Goal: Information Seeking & Learning: Check status

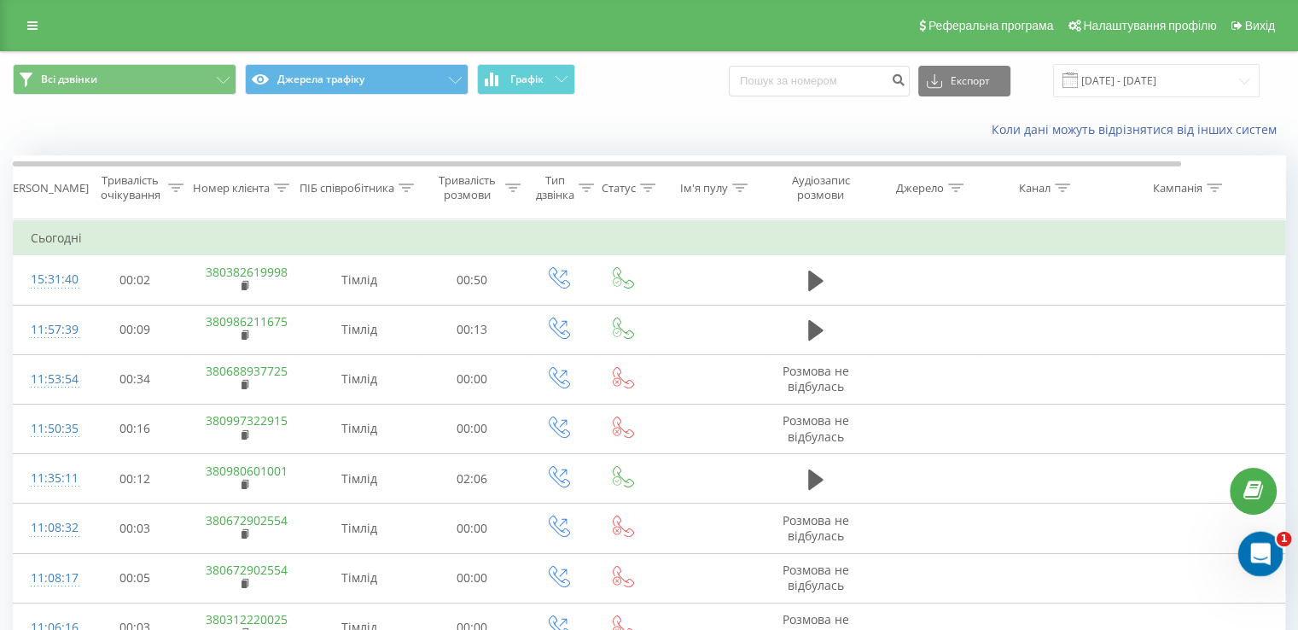
click at [1259, 548] on icon "Открыть службу сообщений Intercom" at bounding box center [1258, 551] width 12 height 14
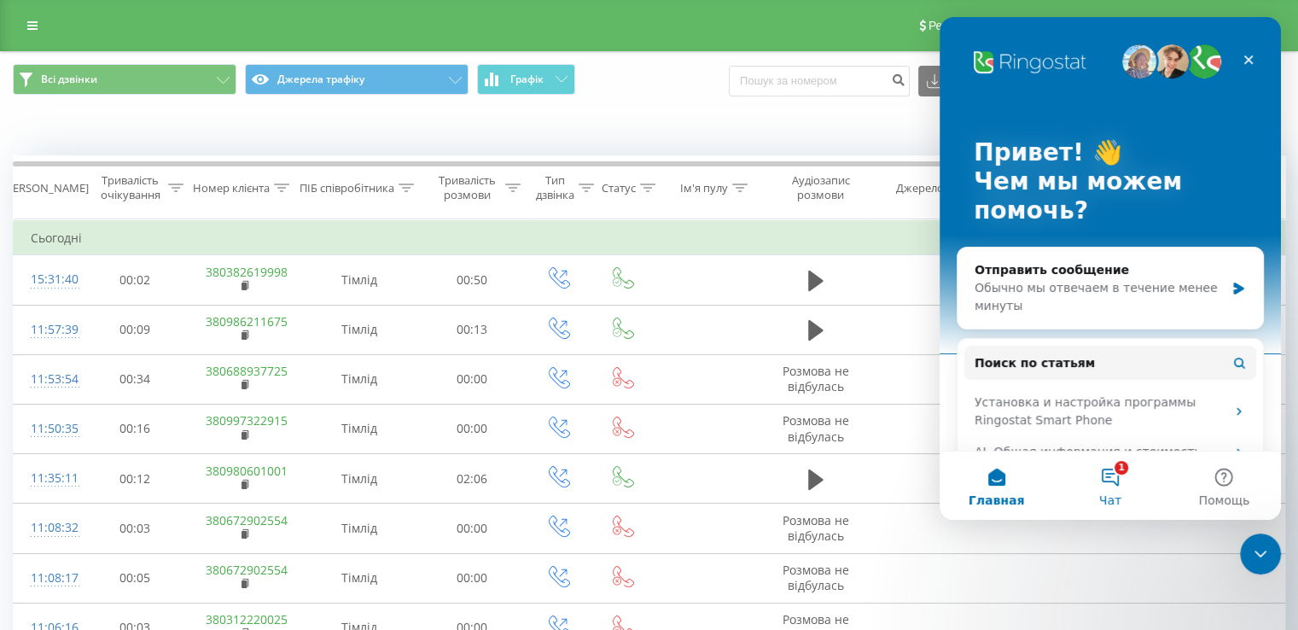
click at [1108, 476] on button "1 Чат" at bounding box center [1109, 485] width 113 height 68
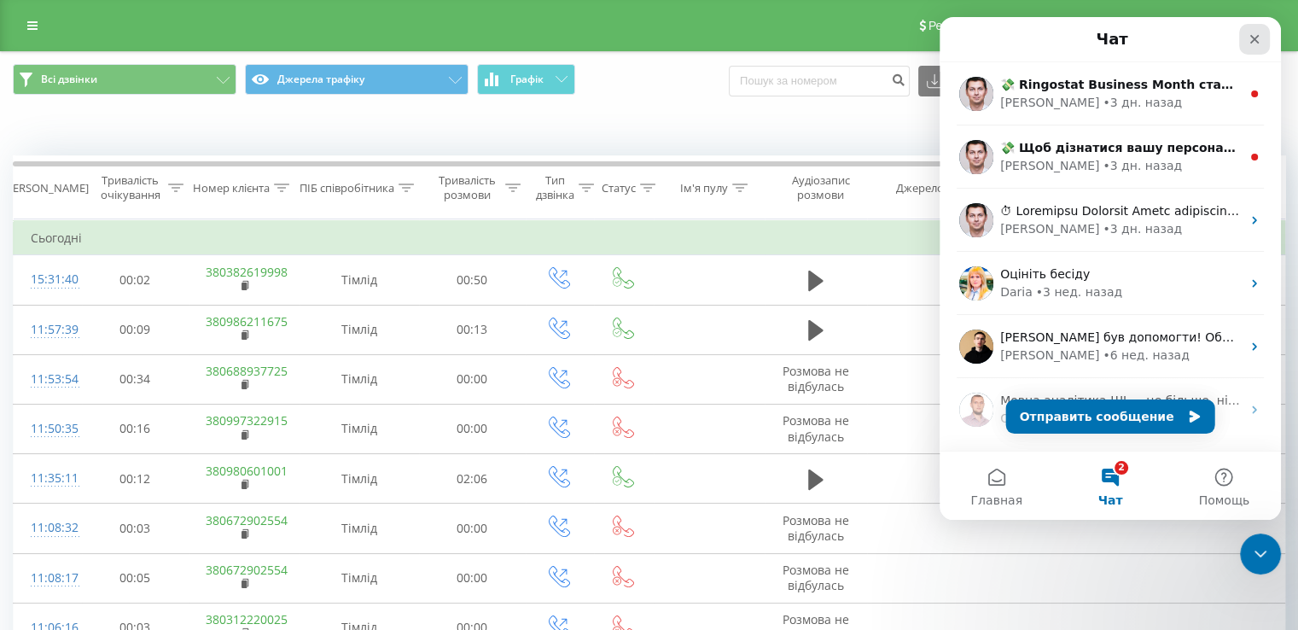
click at [1255, 42] on icon "Закрыть" at bounding box center [1255, 39] width 14 height 14
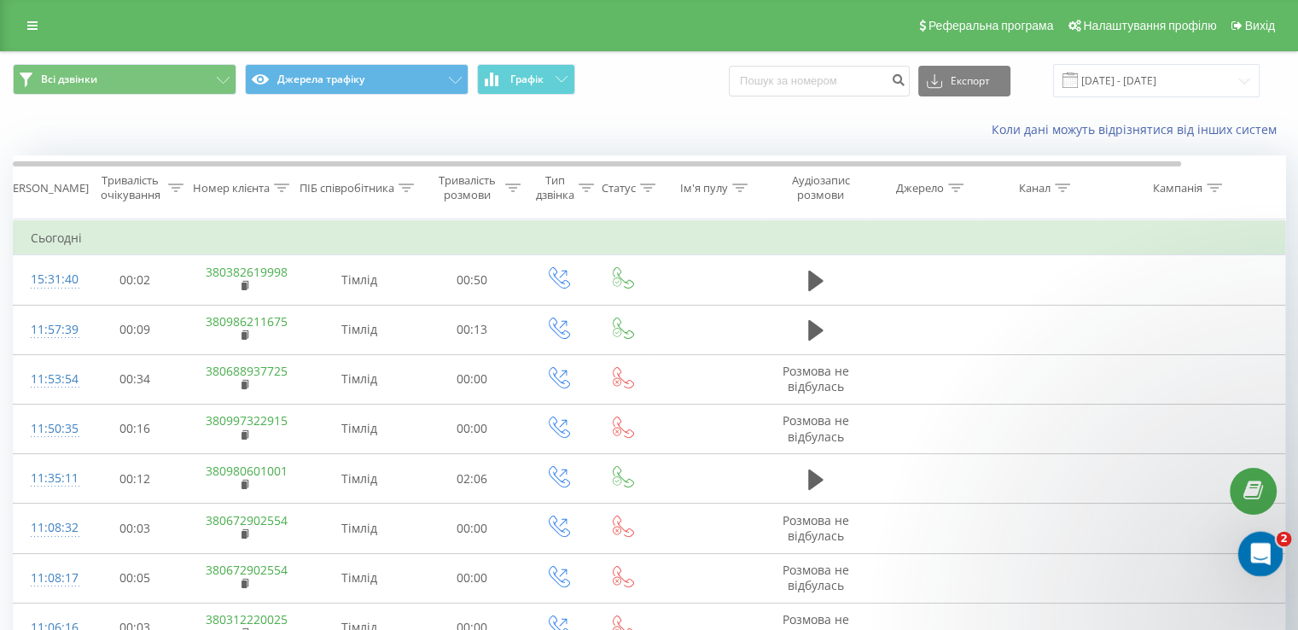
click at [1261, 549] on icon "Открыть службу сообщений Intercom" at bounding box center [1258, 552] width 28 height 28
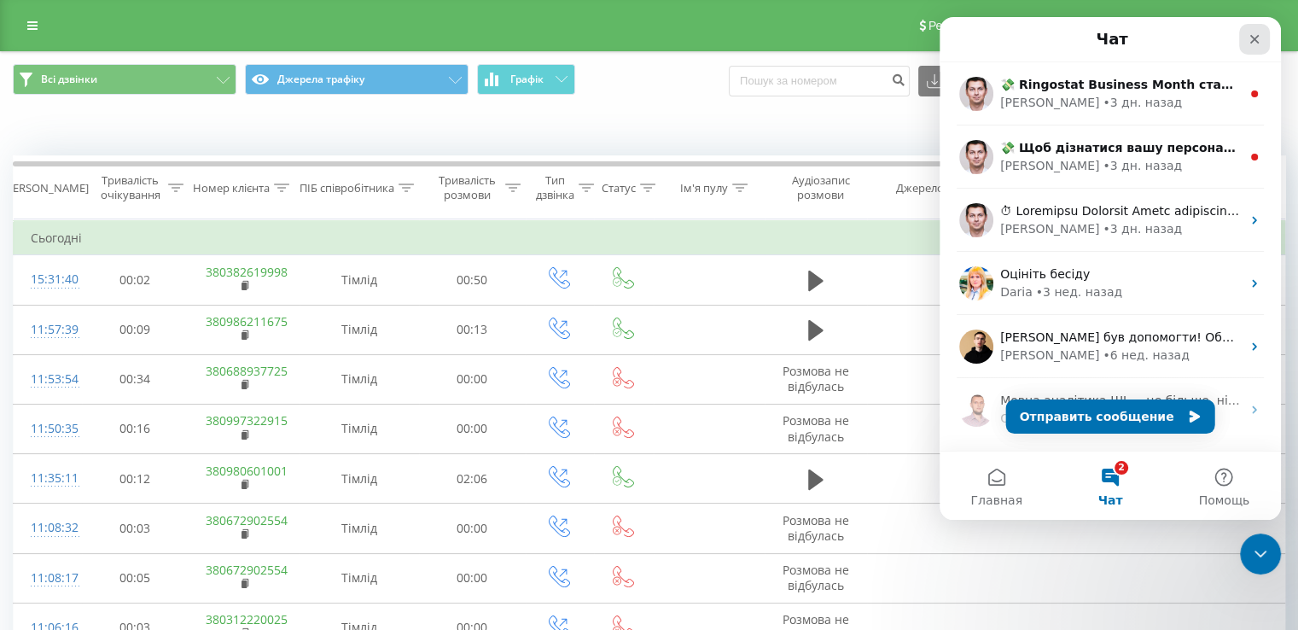
click at [1244, 45] on div "Закрыть" at bounding box center [1254, 39] width 31 height 31
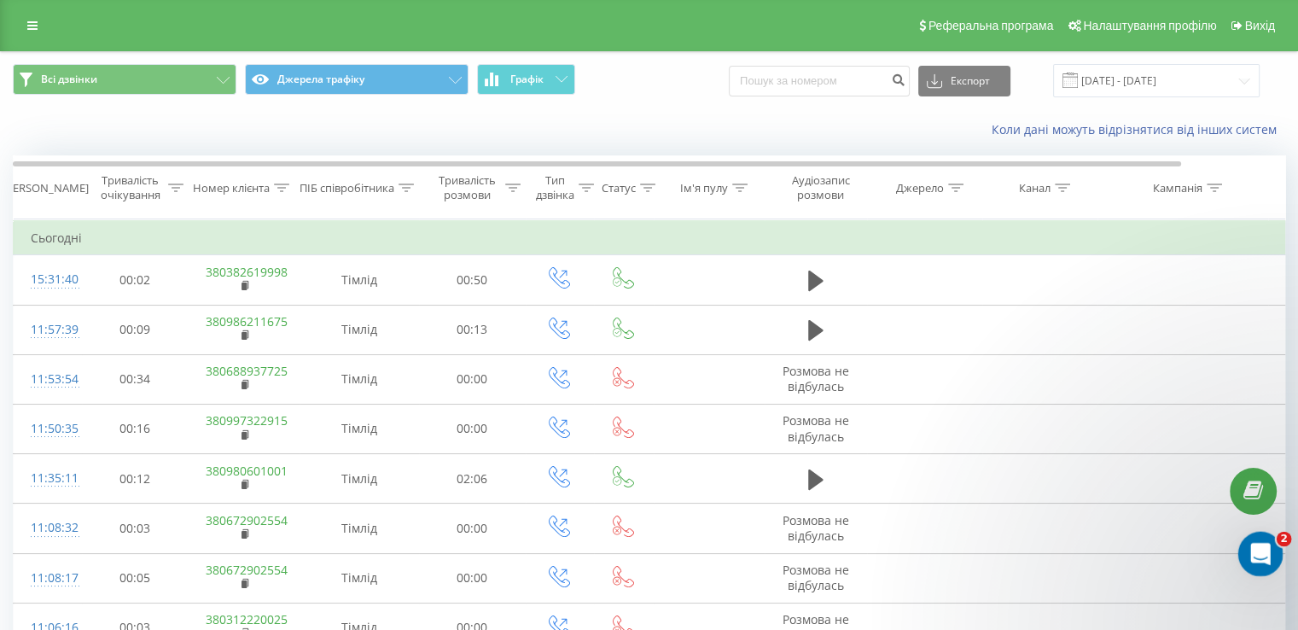
click at [1264, 544] on icon "Открыть службу сообщений Intercom" at bounding box center [1258, 552] width 28 height 28
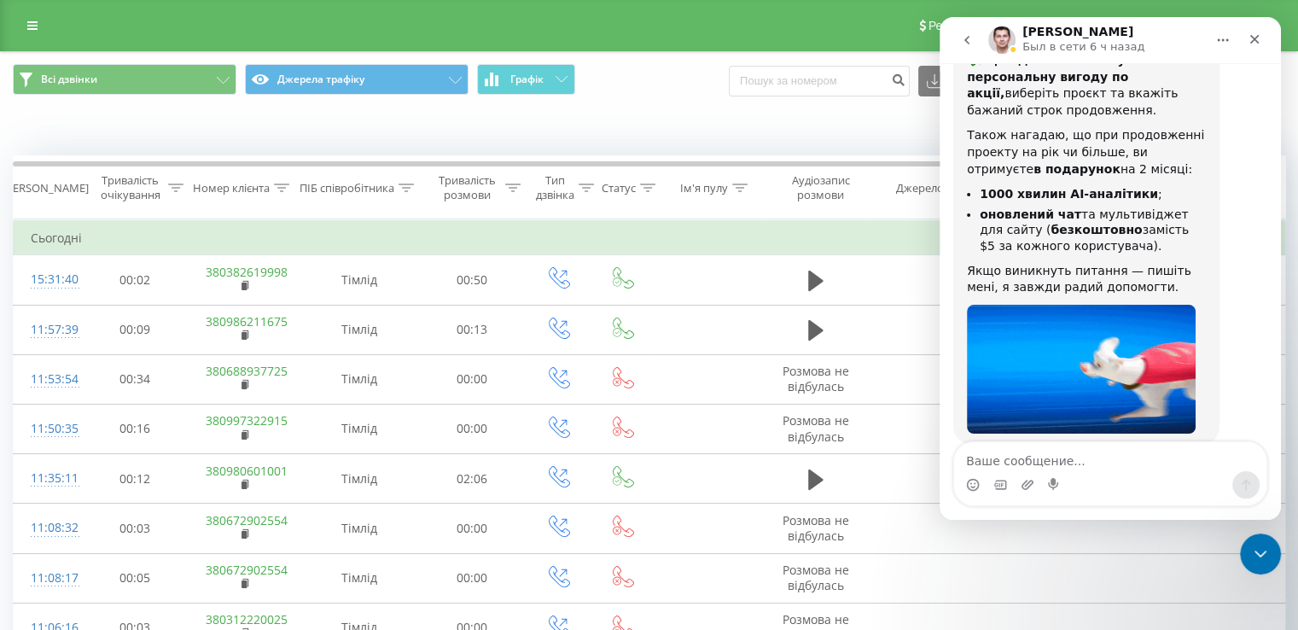
scroll to position [129, 0]
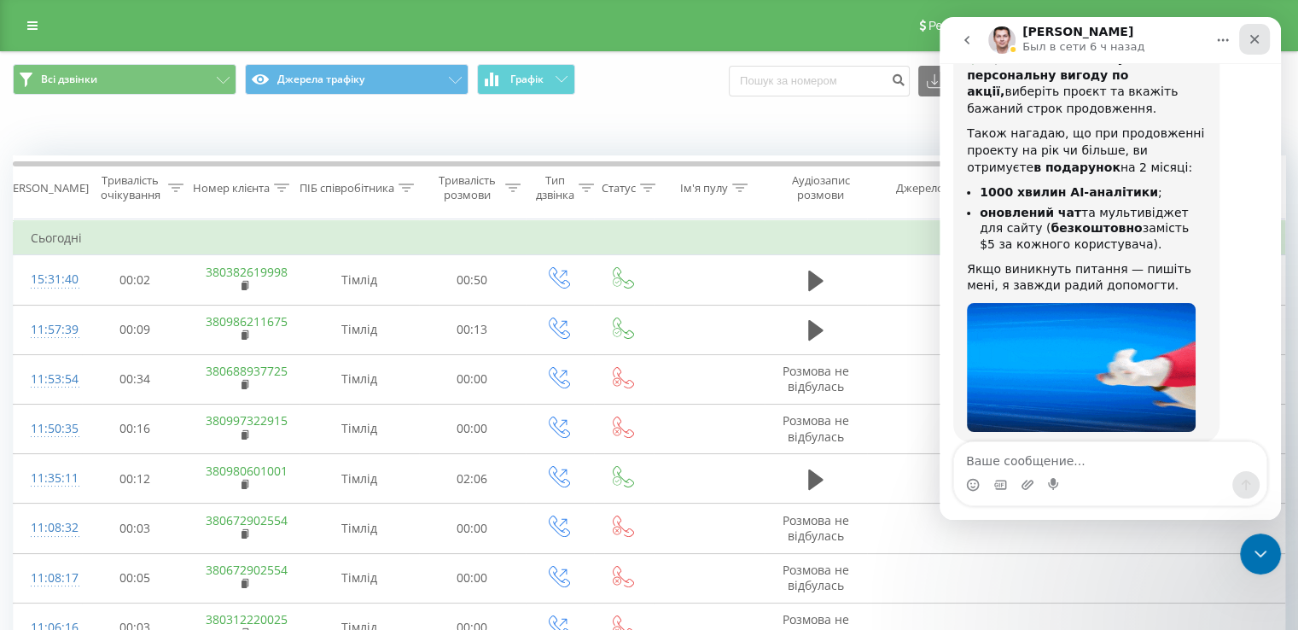
click at [1257, 39] on icon "Закрыть" at bounding box center [1255, 39] width 14 height 14
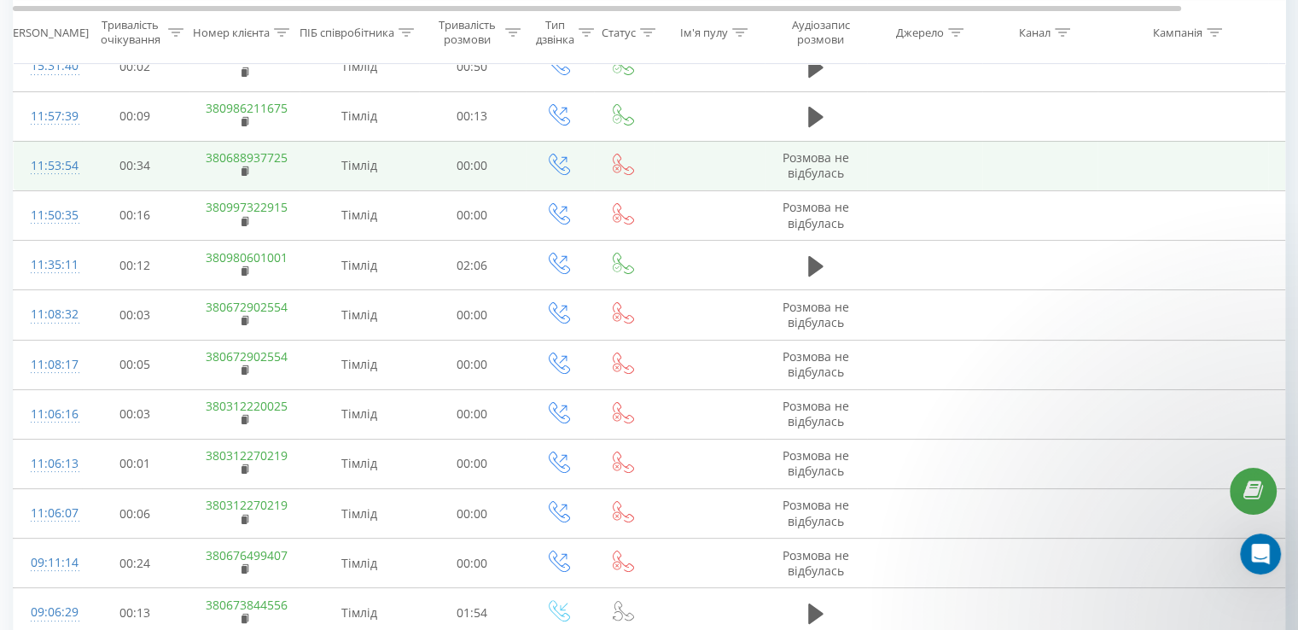
scroll to position [0, 0]
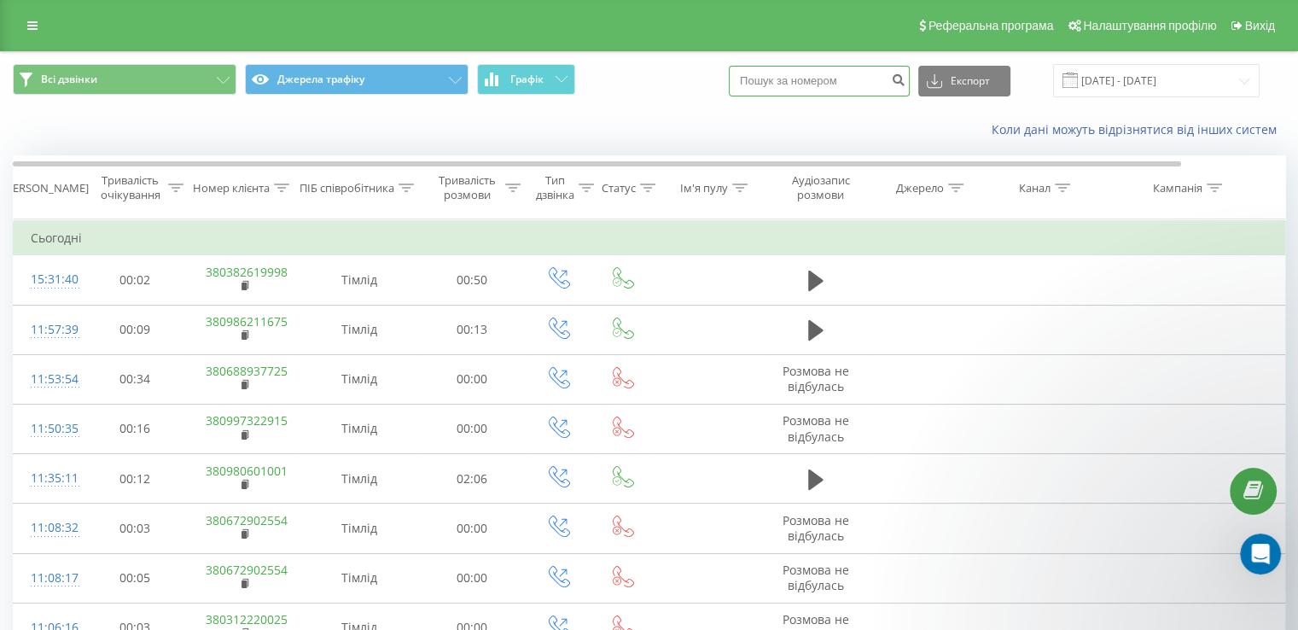
click at [843, 85] on input at bounding box center [819, 81] width 181 height 31
type input "380673830816"
click at [905, 81] on icon "submit" at bounding box center [898, 78] width 15 height 10
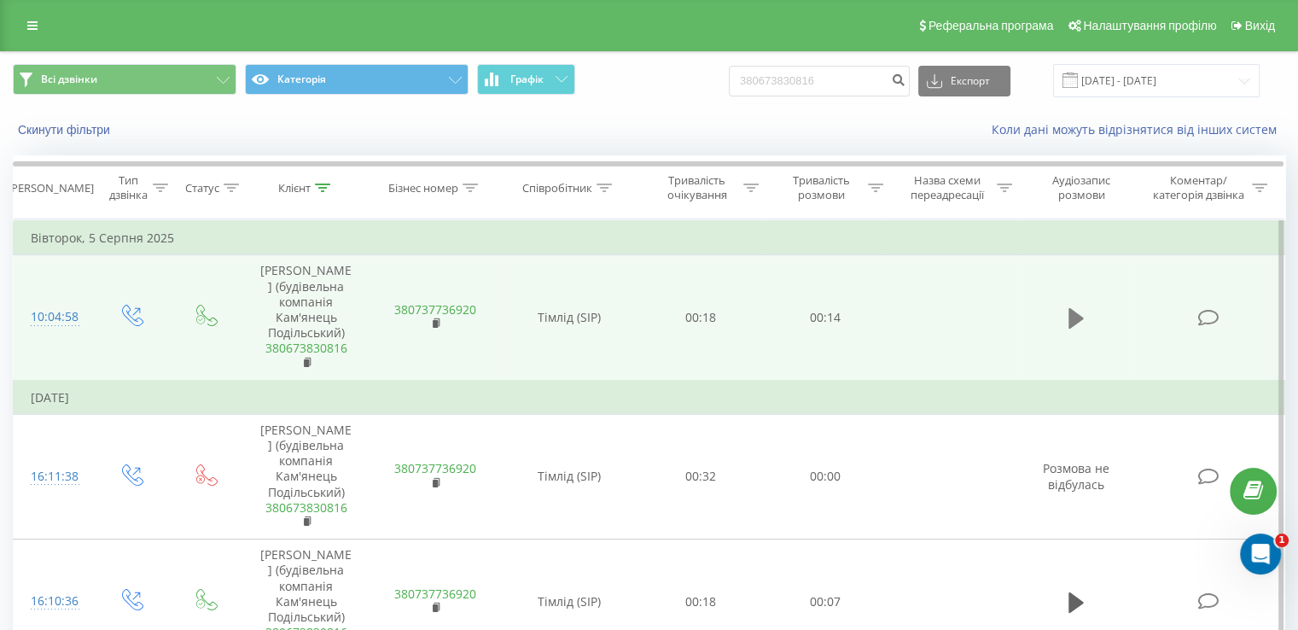
click at [1069, 317] on icon at bounding box center [1075, 318] width 15 height 20
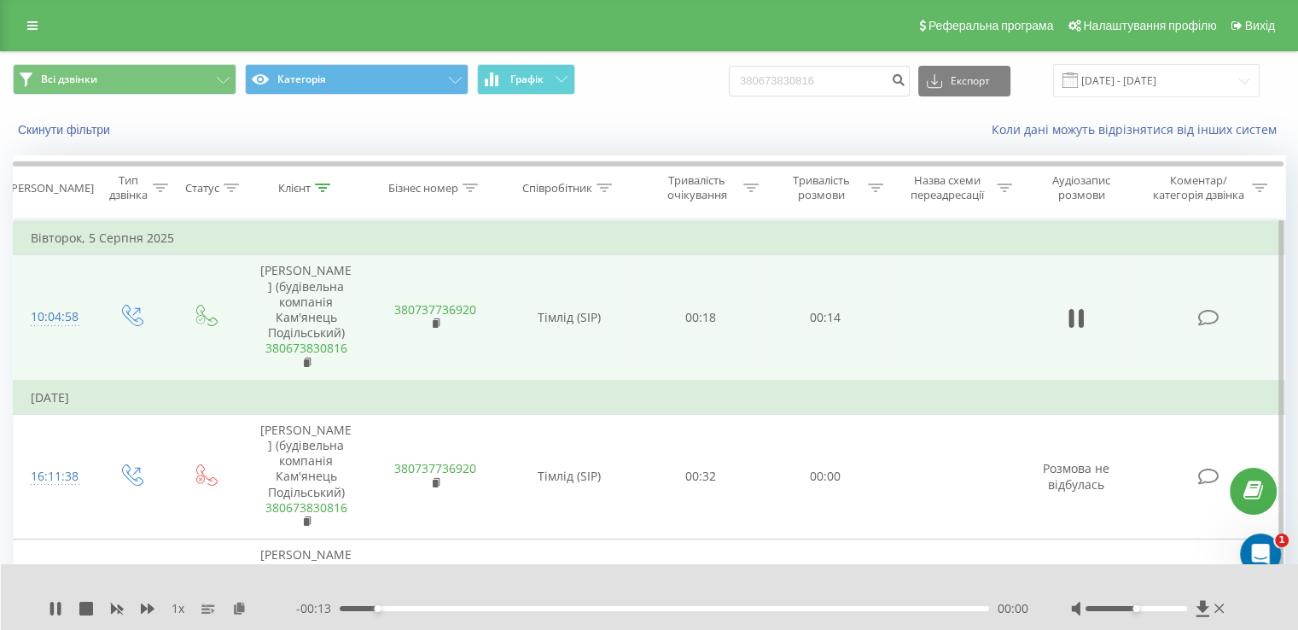
drag, startPoint x: 656, startPoint y: 604, endPoint x: 686, endPoint y: 615, distance: 31.9
click at [657, 606] on div "- 00:13 00:00 00:00" at bounding box center [662, 608] width 732 height 17
drag, startPoint x: 691, startPoint y: 614, endPoint x: 710, endPoint y: 612, distance: 18.9
click at [694, 613] on div "- 00:13 00:01 00:01" at bounding box center [662, 608] width 732 height 17
drag, startPoint x: 733, startPoint y: 611, endPoint x: 748, endPoint y: 610, distance: 15.4
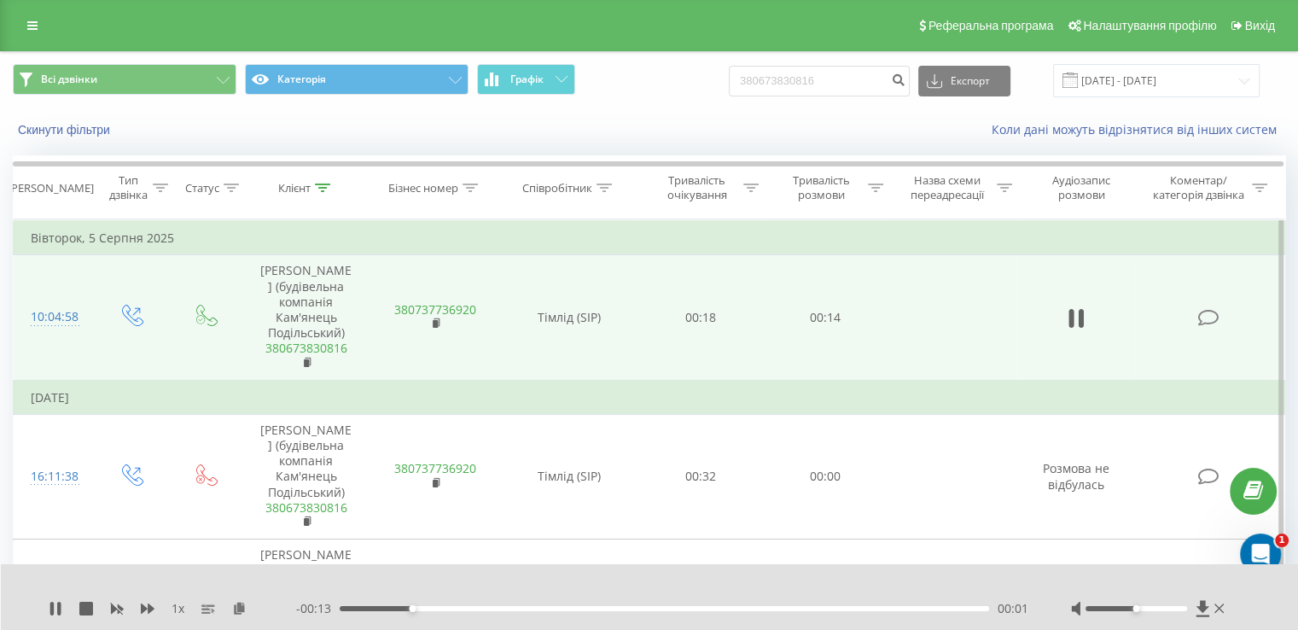
click at [734, 611] on div "- 00:13 00:01 00:01" at bounding box center [662, 608] width 732 height 17
click at [806, 608] on div "00:10" at bounding box center [664, 608] width 649 height 5
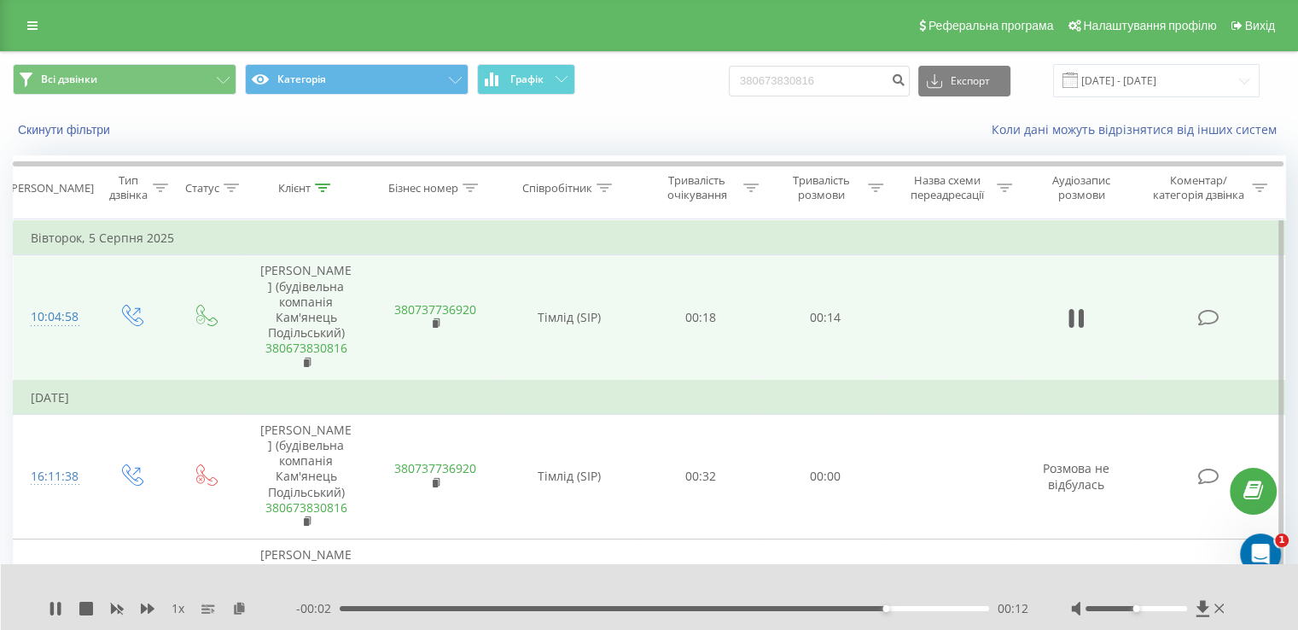
click at [653, 608] on div "00:12" at bounding box center [664, 608] width 649 height 5
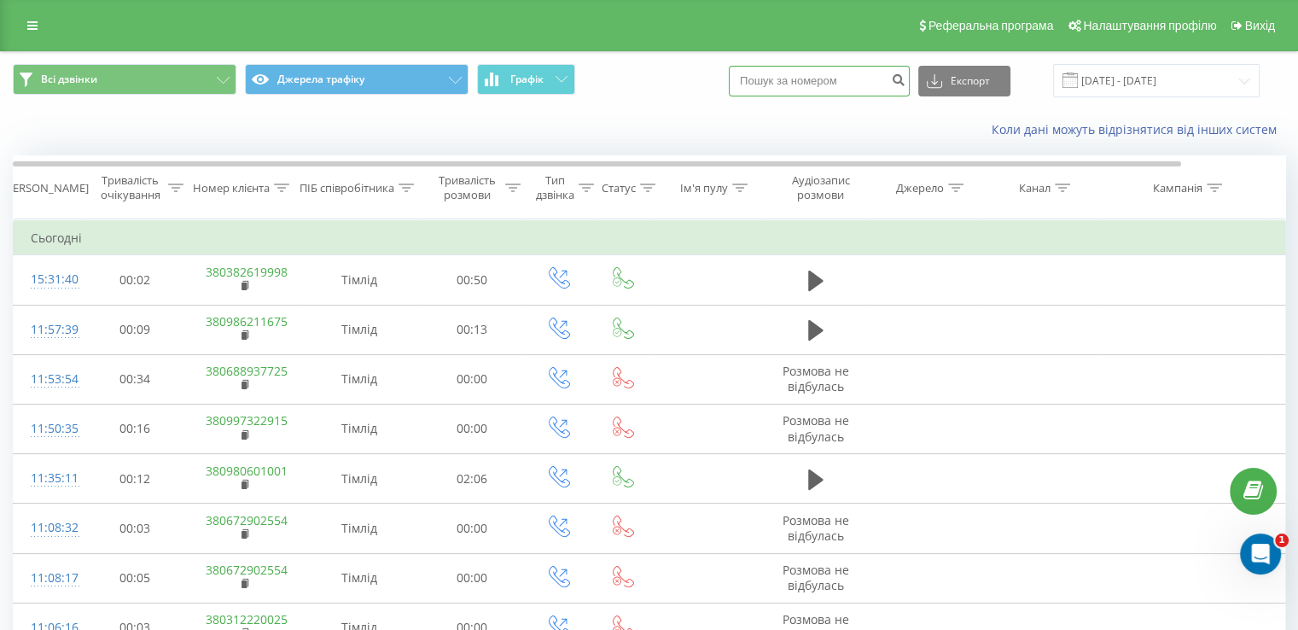
click at [817, 84] on input at bounding box center [819, 81] width 181 height 31
paste input "380673431101"
type input "380673431101"
click at [905, 79] on icon "submit" at bounding box center [898, 78] width 15 height 10
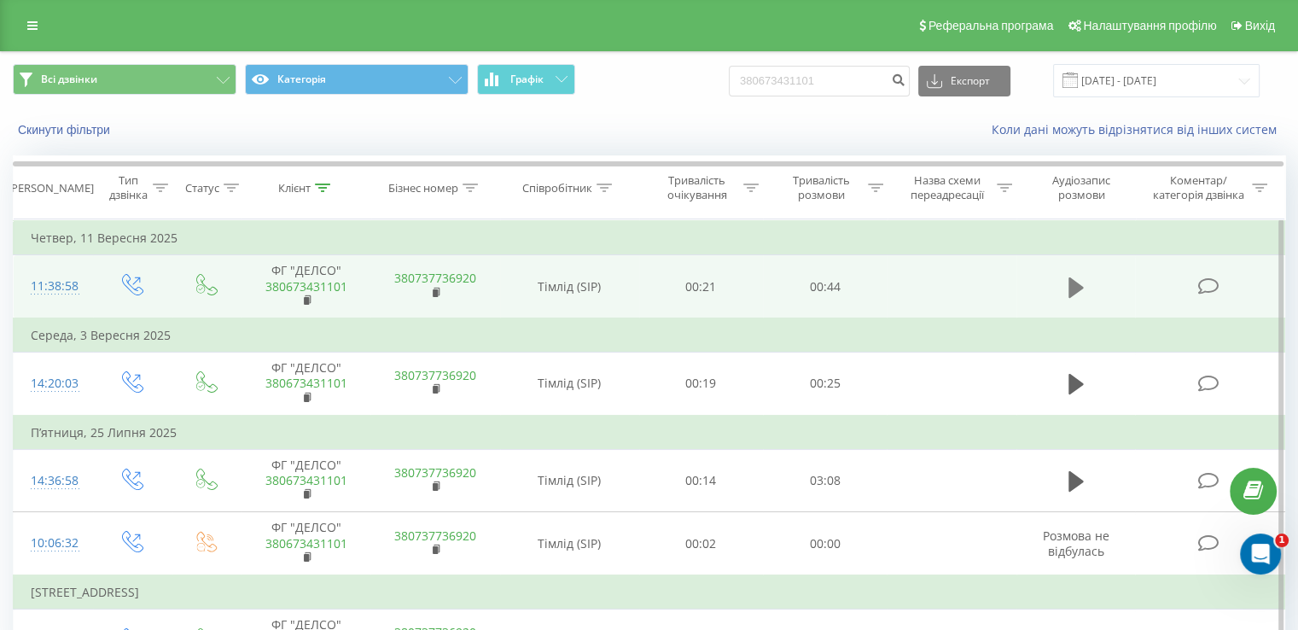
click at [1072, 282] on icon at bounding box center [1075, 286] width 15 height 20
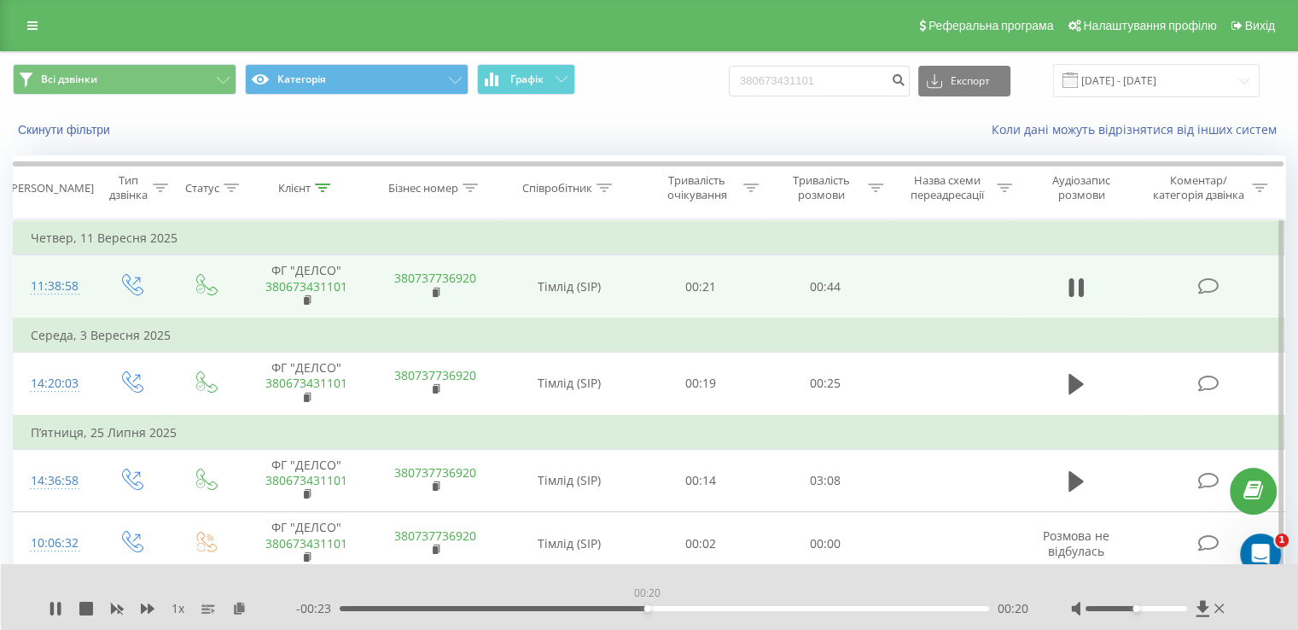
click at [647, 608] on div "00:20" at bounding box center [664, 608] width 649 height 5
click at [806, 608] on div "00:23" at bounding box center [664, 608] width 649 height 5
click at [806, 608] on div "00:31" at bounding box center [807, 608] width 7 height 7
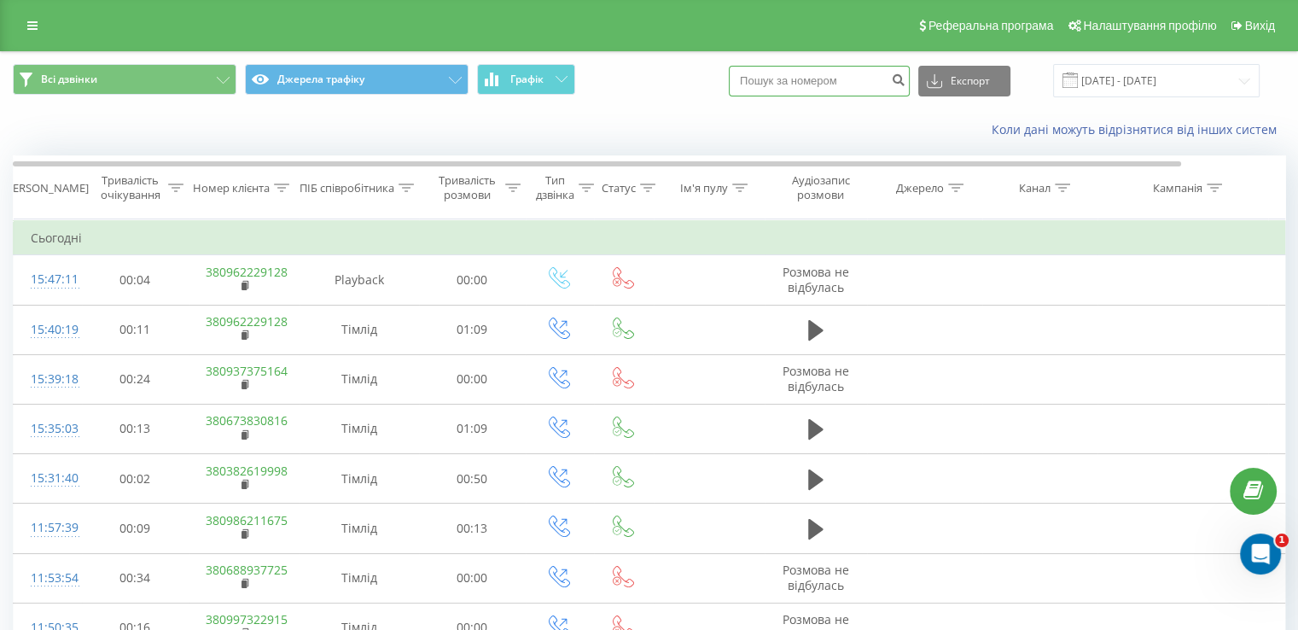
click at [815, 79] on input at bounding box center [819, 81] width 181 height 31
paste input "0673420454"
type input "0673420454"
click at [905, 79] on icon "submit" at bounding box center [898, 78] width 15 height 10
click at [820, 83] on input at bounding box center [819, 81] width 181 height 31
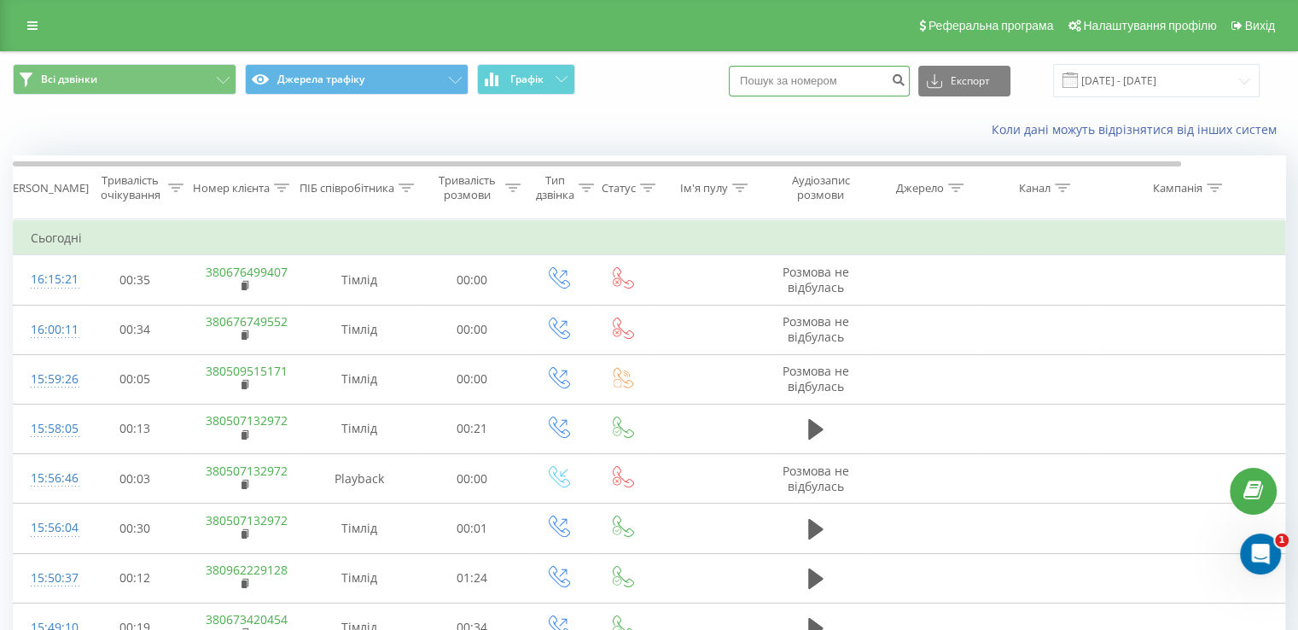
paste input "380577325308"
type input "380577325308"
click at [905, 79] on icon "submit" at bounding box center [898, 78] width 15 height 10
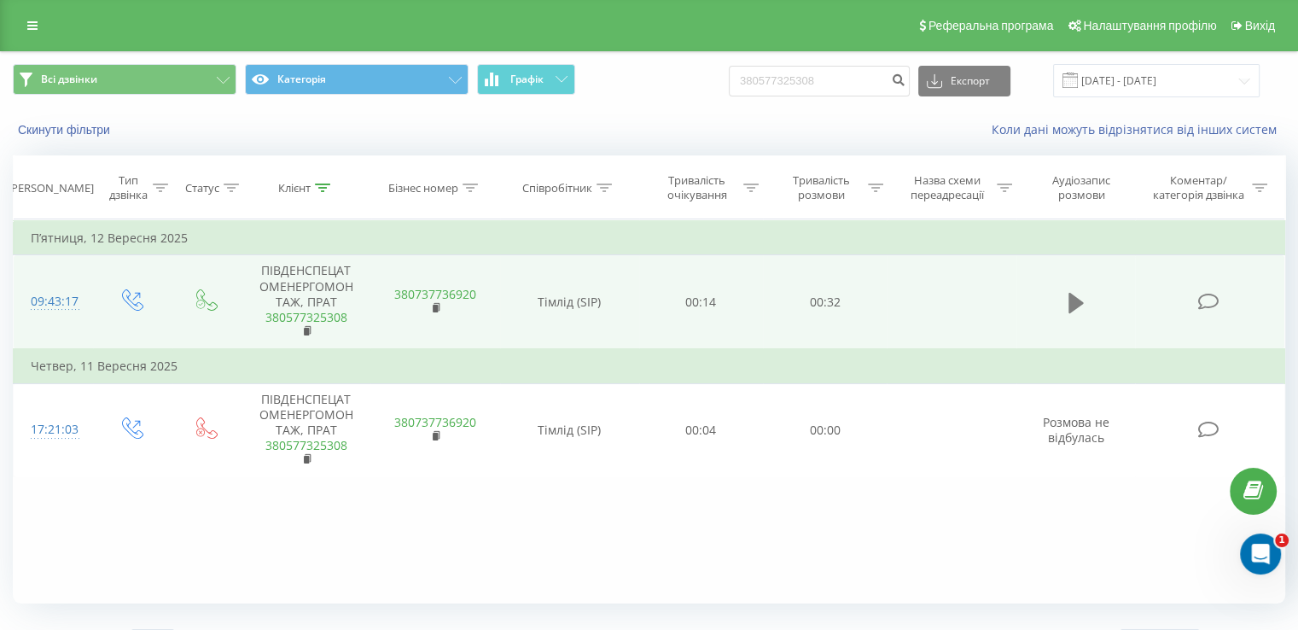
click at [1068, 299] on icon at bounding box center [1075, 303] width 15 height 24
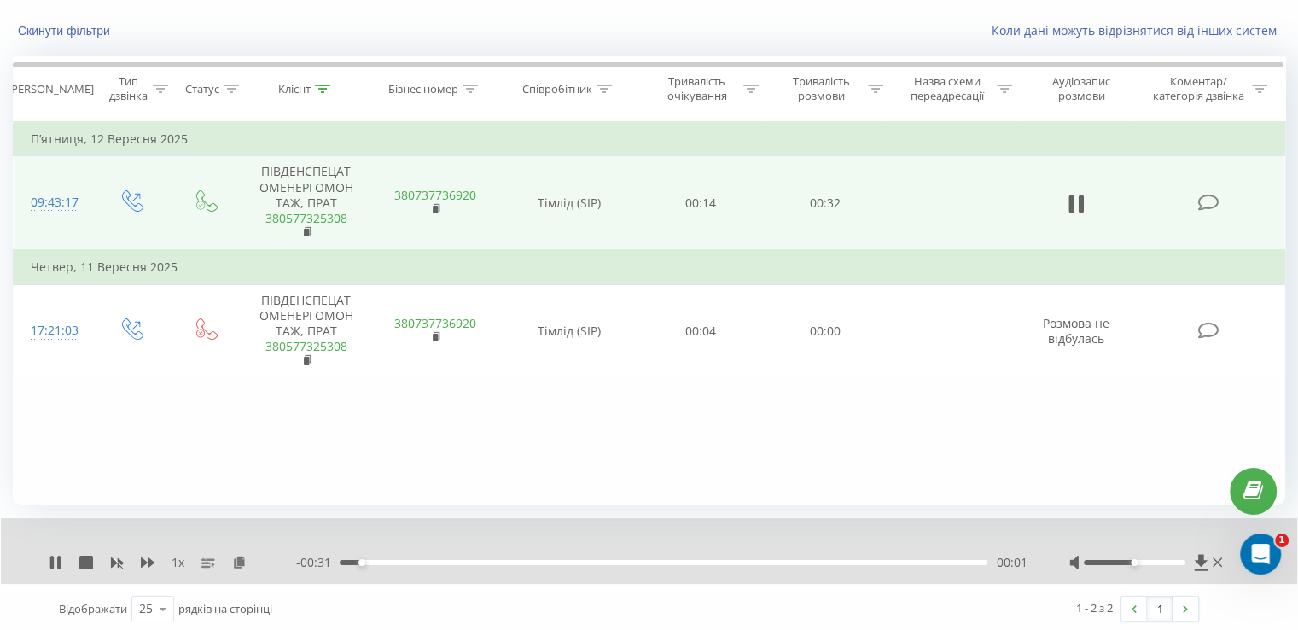
scroll to position [102, 0]
drag, startPoint x: 587, startPoint y: 557, endPoint x: 605, endPoint y: 558, distance: 17.9
click at [587, 557] on div "00:01" at bounding box center [664, 558] width 648 height 5
click at [795, 559] on div "00:13" at bounding box center [664, 558] width 648 height 5
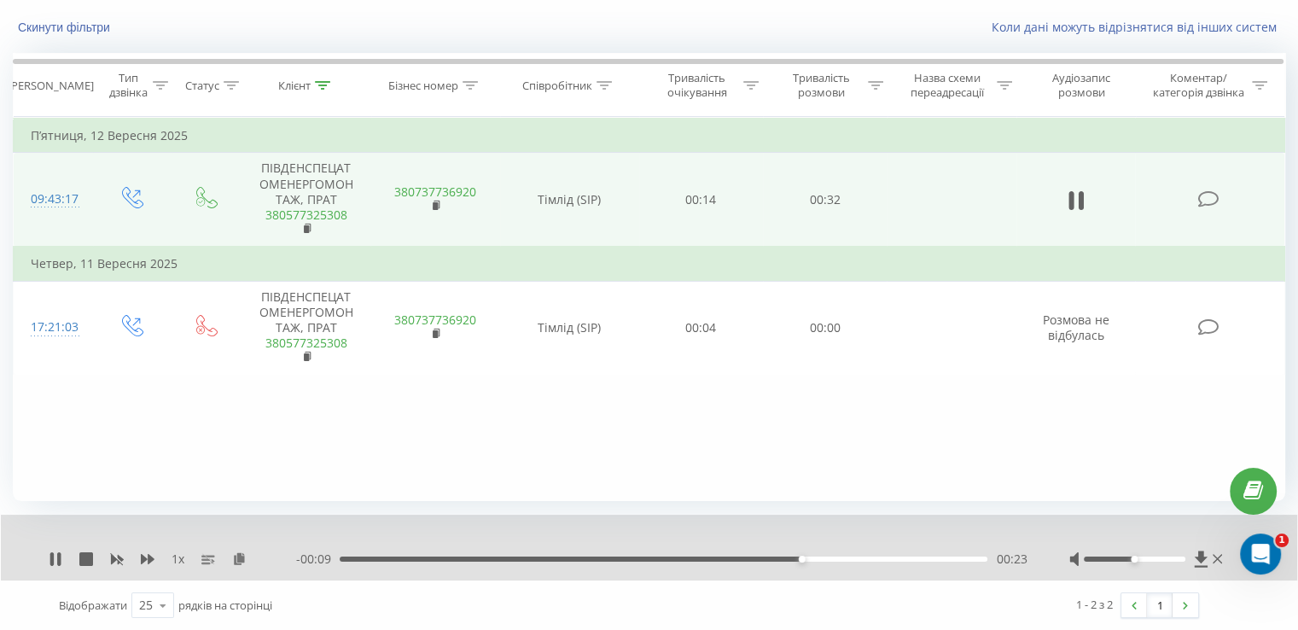
click at [901, 557] on div "00:23" at bounding box center [664, 558] width 648 height 5
click at [945, 556] on div "00:28" at bounding box center [664, 558] width 648 height 5
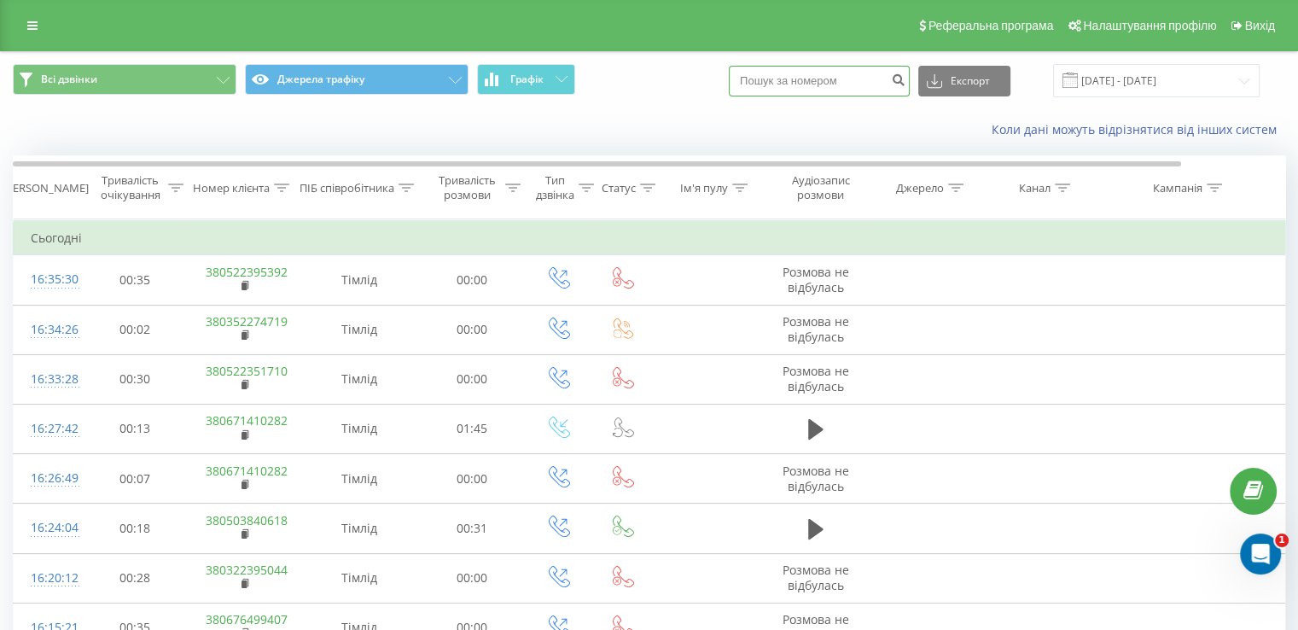
click at [832, 80] on input at bounding box center [819, 81] width 181 height 31
paste input "380322563709"
type input "380322563709"
click at [905, 83] on icon "submit" at bounding box center [898, 78] width 15 height 10
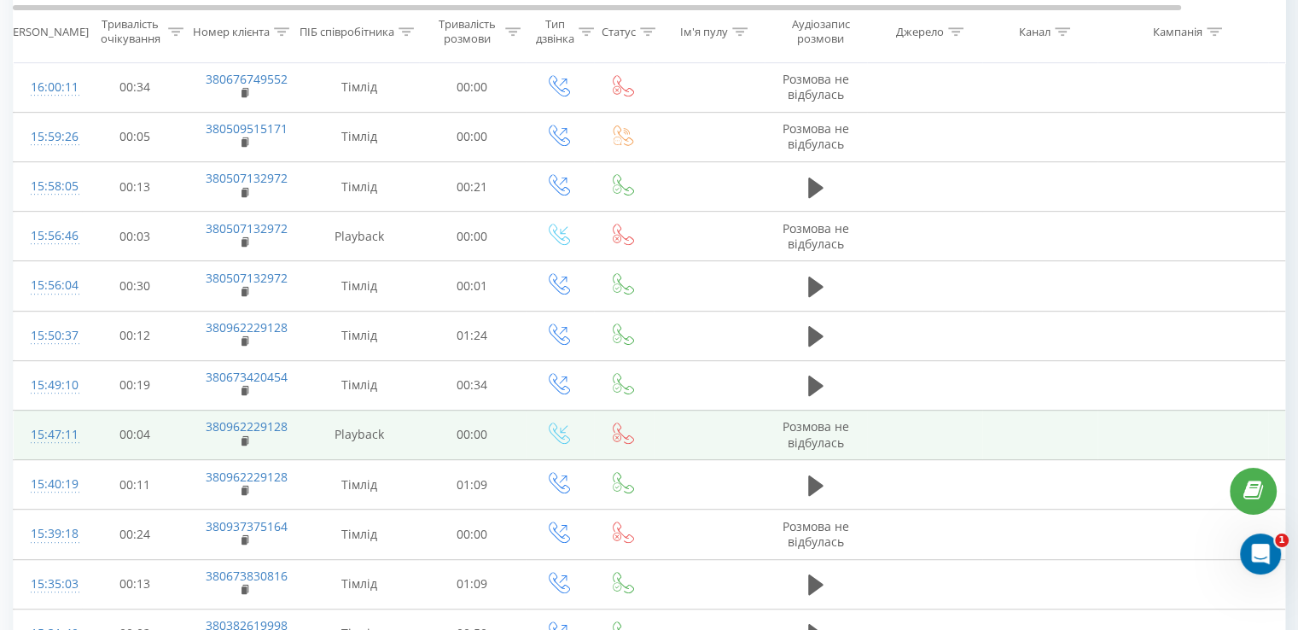
scroll to position [926, 0]
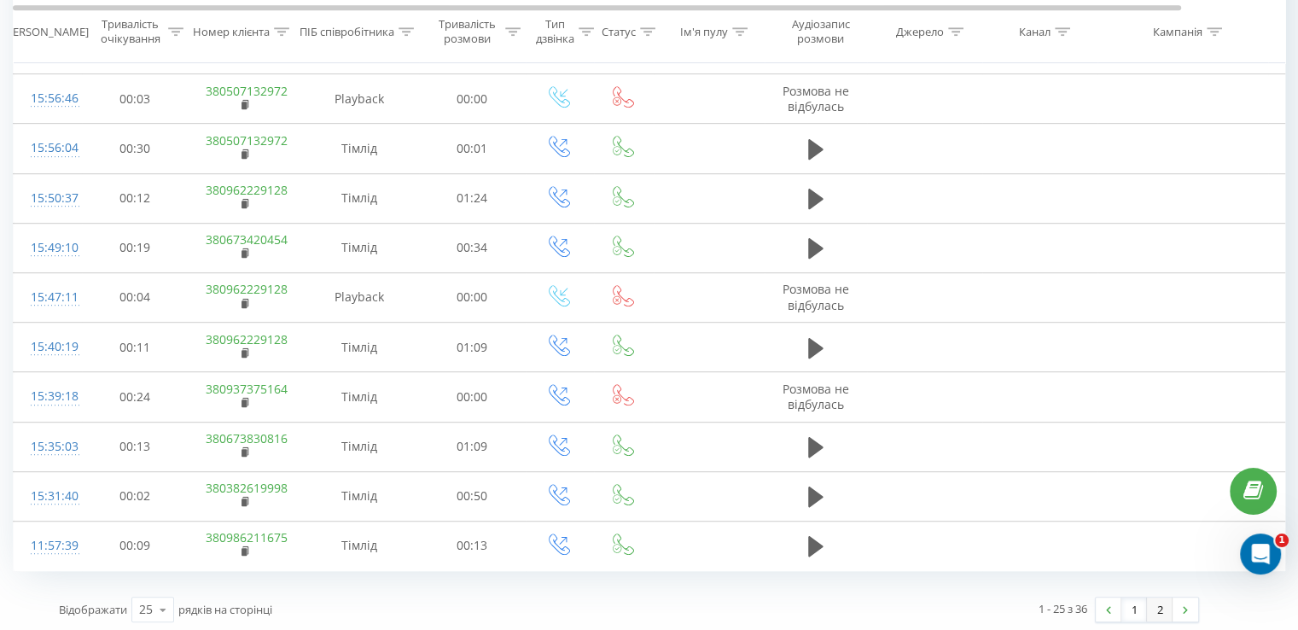
click at [1157, 607] on link "2" at bounding box center [1160, 609] width 26 height 24
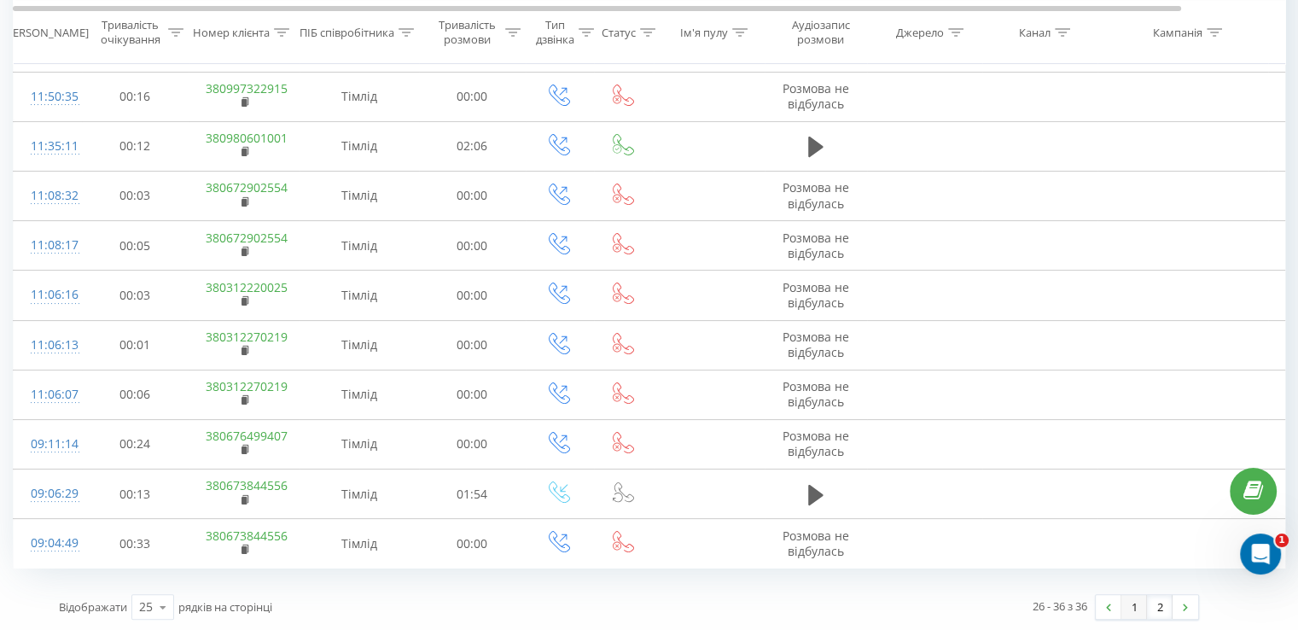
click at [1138, 608] on link "1" at bounding box center [1134, 607] width 26 height 24
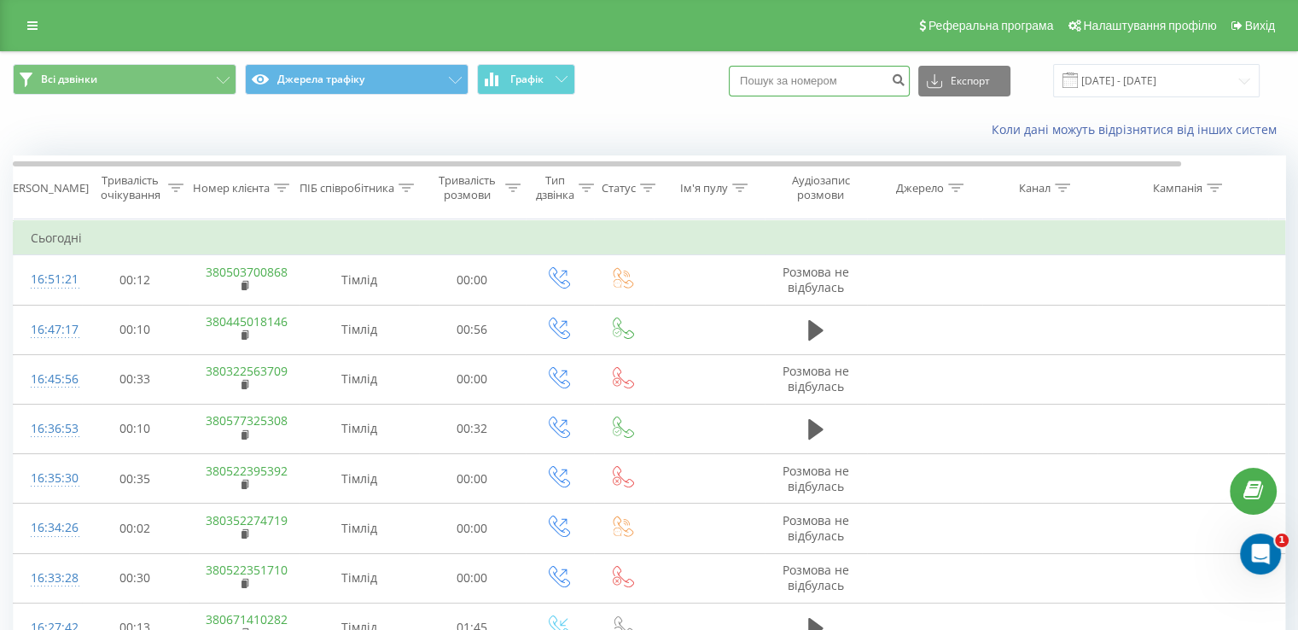
click at [812, 83] on input at bounding box center [819, 81] width 181 height 31
paste input "380342724176"
type input "380342724176"
click at [905, 80] on icon "submit" at bounding box center [898, 78] width 15 height 10
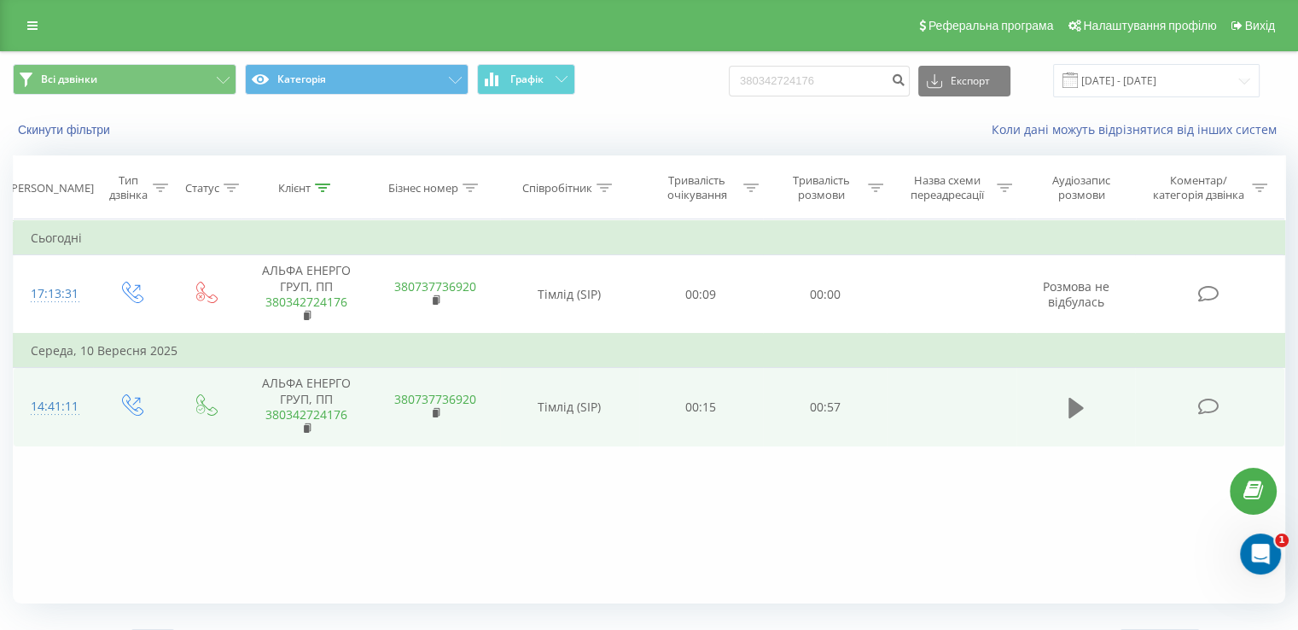
click at [1080, 404] on icon at bounding box center [1075, 408] width 15 height 24
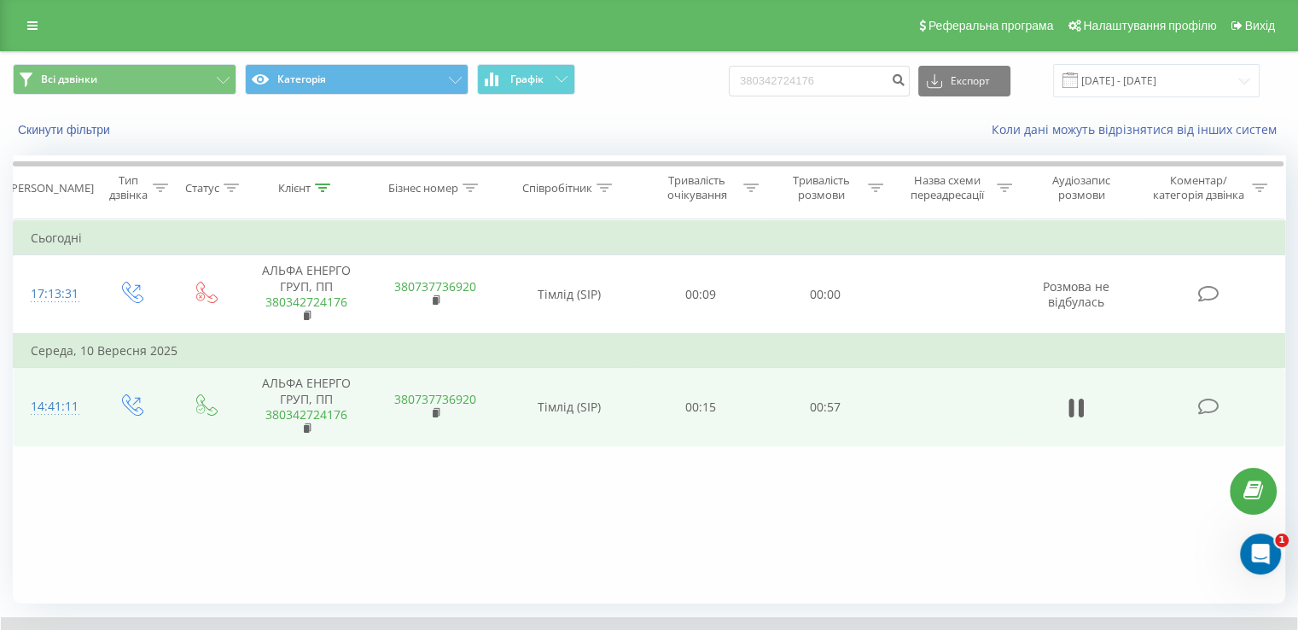
scroll to position [102, 0]
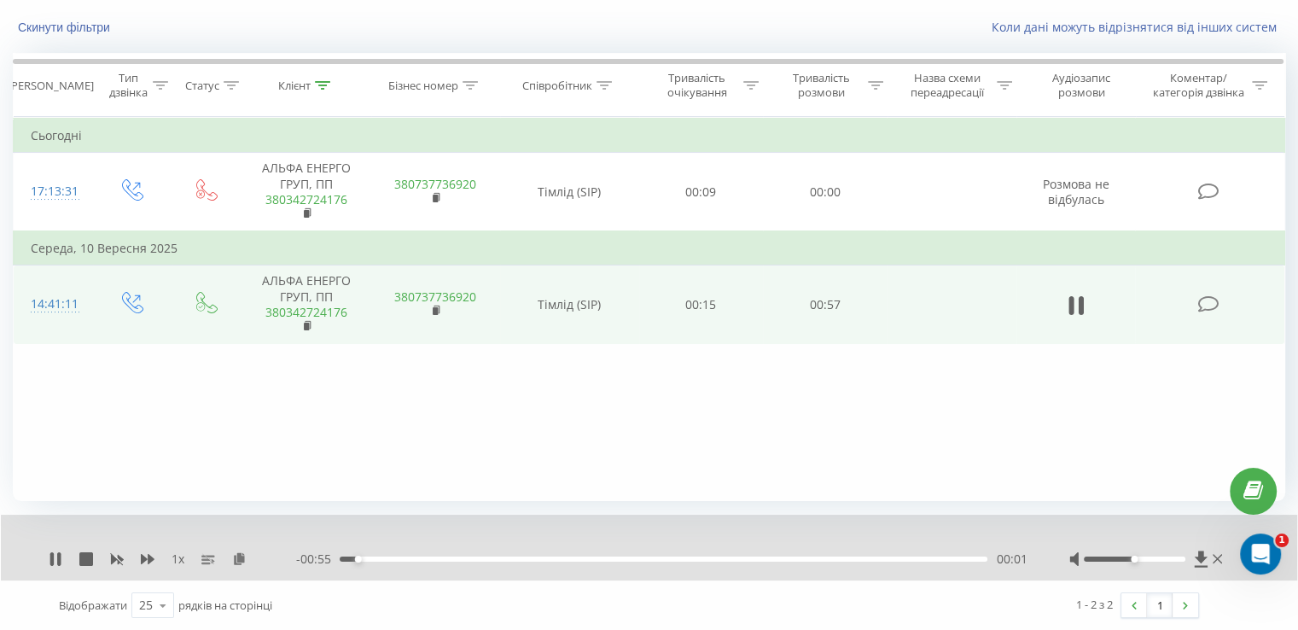
click at [525, 557] on div "00:01" at bounding box center [664, 558] width 648 height 5
click at [707, 560] on div "00:17" at bounding box center [664, 558] width 648 height 5
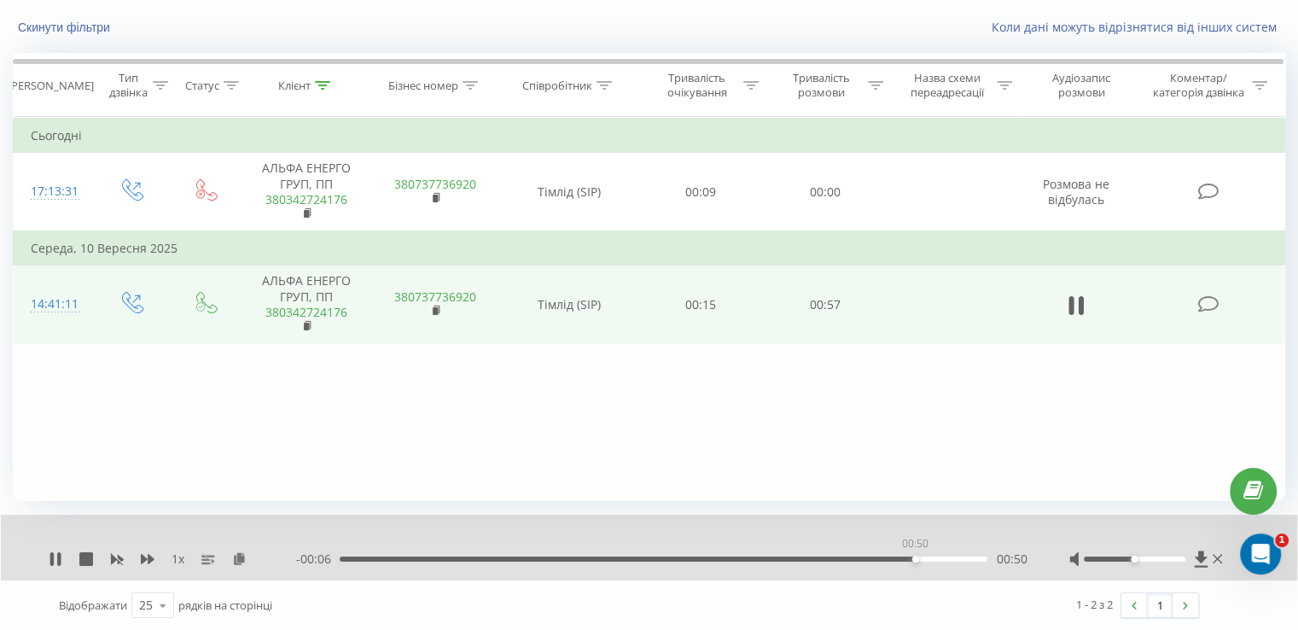
click at [915, 558] on div "00:50" at bounding box center [664, 558] width 648 height 5
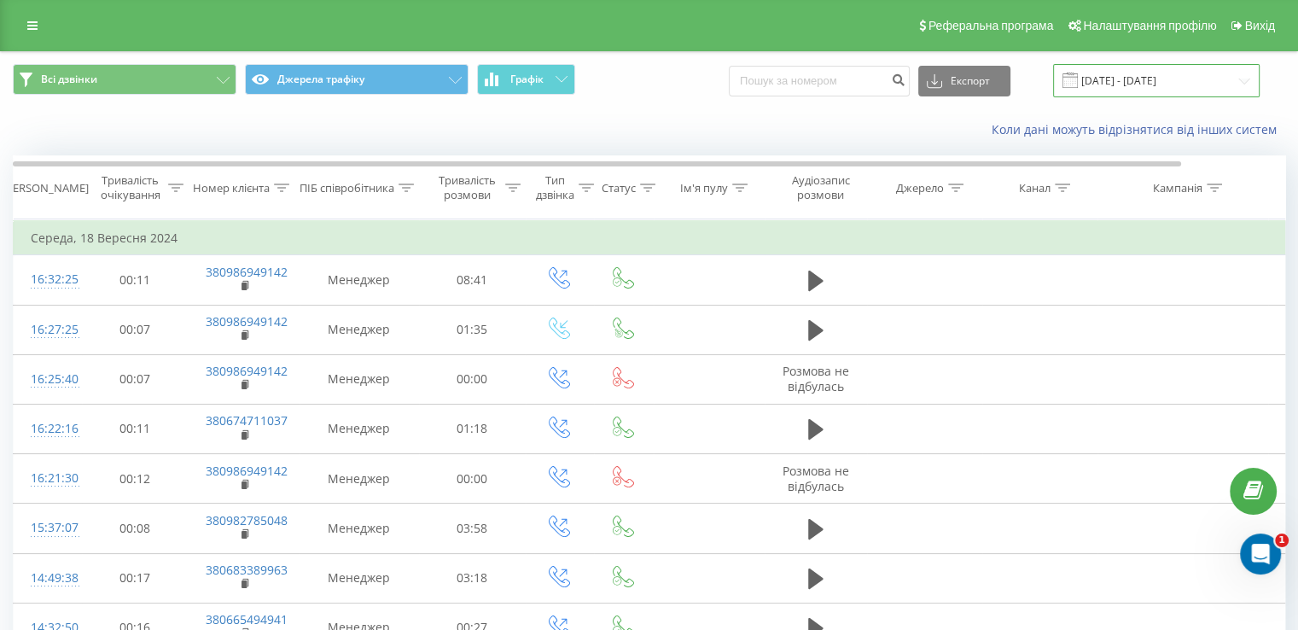
click at [1167, 66] on input "02.09.2024 - 18.09.2024" at bounding box center [1156, 80] width 206 height 33
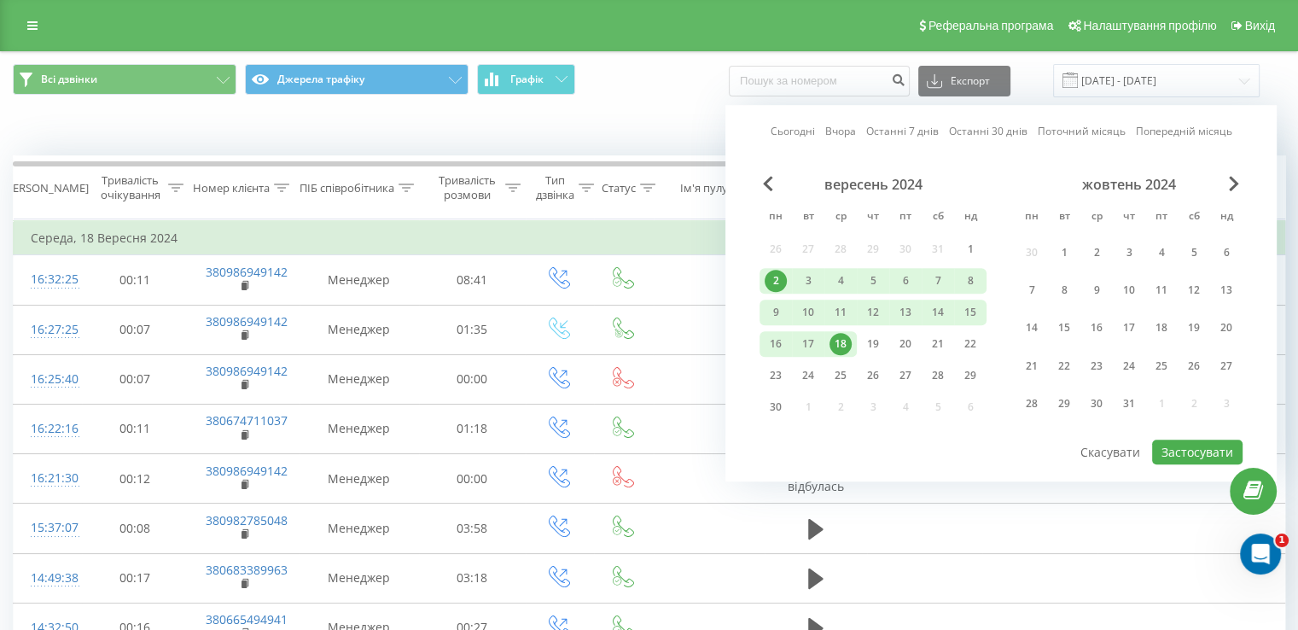
click at [794, 137] on link "Сьогодні" at bounding box center [793, 132] width 44 height 16
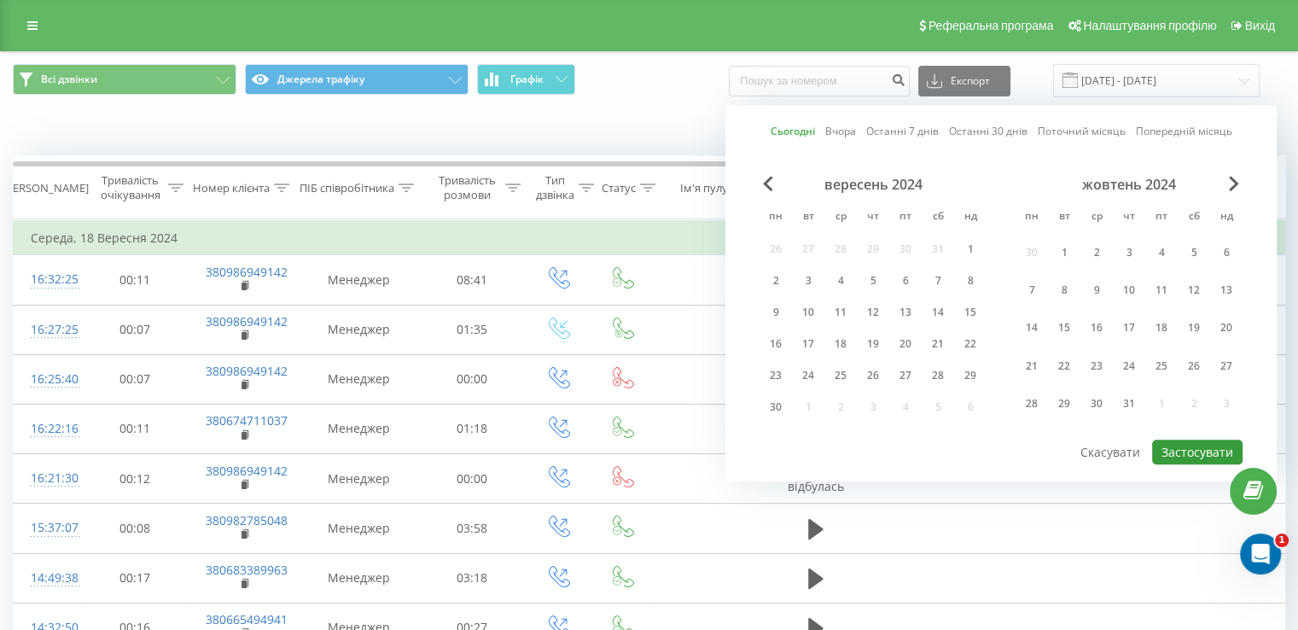
click at [1208, 449] on button "Застосувати" at bounding box center [1197, 451] width 90 height 25
type input "19.09.2025 - 19.09.2025"
